Goal: Task Accomplishment & Management: Use online tool/utility

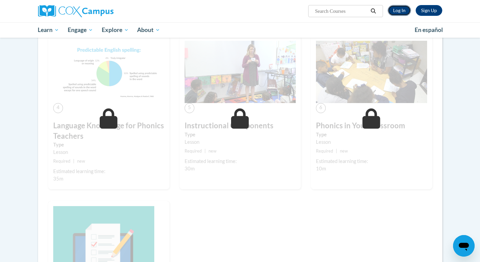
click at [400, 12] on link "Log In" at bounding box center [399, 10] width 23 height 11
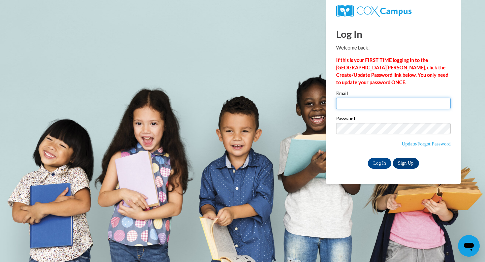
click at [361, 102] on input "Email" at bounding box center [393, 103] width 115 height 11
type input "addyrezsnyak@gmail.com"
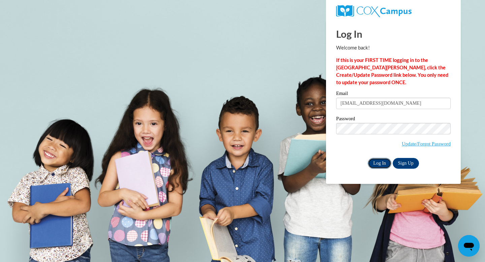
click at [381, 163] on input "Log In" at bounding box center [380, 163] width 24 height 11
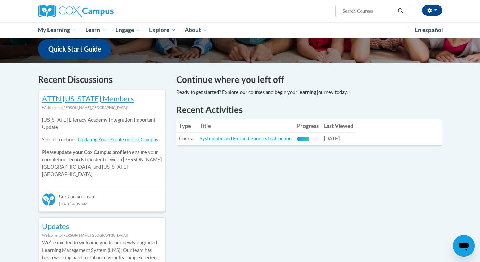
scroll to position [198, 0]
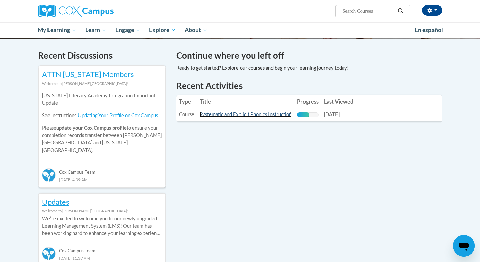
click at [255, 112] on link "Systematic and Explicit Phonics Instruction" at bounding box center [246, 115] width 92 height 6
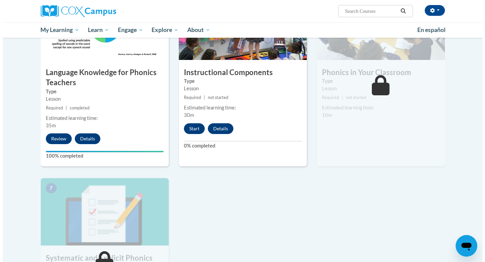
scroll to position [356, 0]
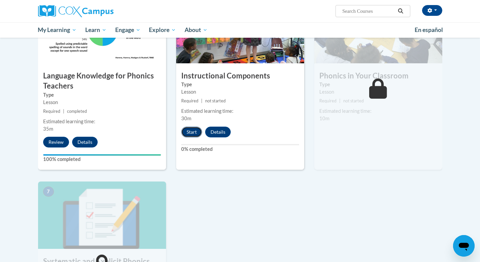
click at [187, 133] on button "Start" at bounding box center [191, 132] width 21 height 11
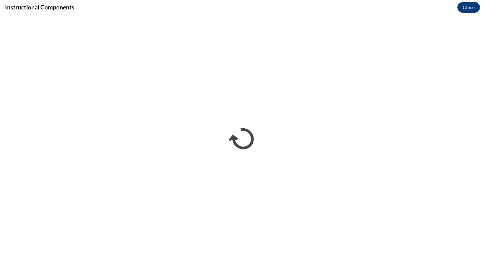
scroll to position [0, 0]
